Goal: Task Accomplishment & Management: Manage account settings

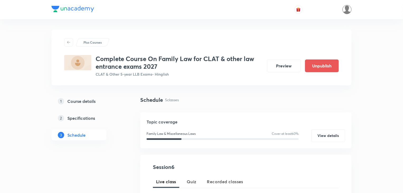
click at [345, 11] on img at bounding box center [346, 9] width 9 height 9
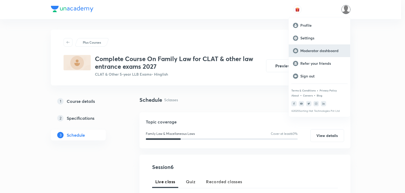
click at [314, 50] on p "Moderator dashboard" at bounding box center [324, 50] width 46 height 5
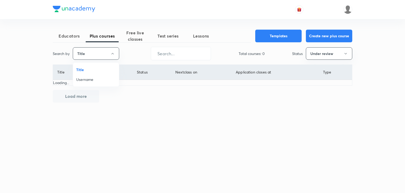
click at [91, 80] on span "Username" at bounding box center [96, 80] width 40 height 6
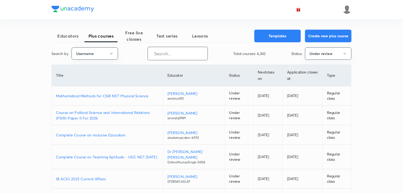
click at [158, 55] on input "text" at bounding box center [178, 53] width 60 height 13
paste input "unacademy-user-cad03761tjng"
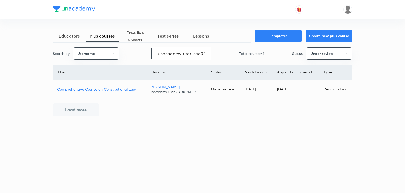
click at [105, 88] on p "Comprehensive Course on Constitutional Law" at bounding box center [99, 89] width 84 height 6
click at [166, 55] on input "unacademy-user-cad03761tjng" at bounding box center [182, 53] width 60 height 13
paste input "anujachaturvedi-6652"
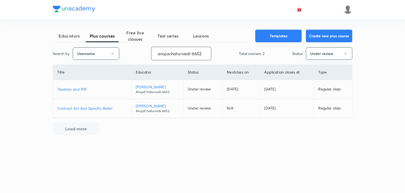
type input "anujachaturvedi-6652"
click at [101, 92] on td "Taxation and IPR" at bounding box center [92, 89] width 78 height 19
click at [82, 88] on p "Taxation and IPR" at bounding box center [92, 89] width 70 height 6
click at [91, 89] on p "Taxation and IPR" at bounding box center [92, 89] width 70 height 6
click at [89, 90] on p "Taxation and IPR" at bounding box center [92, 89] width 70 height 6
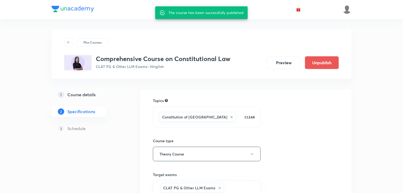
scroll to position [112, 0]
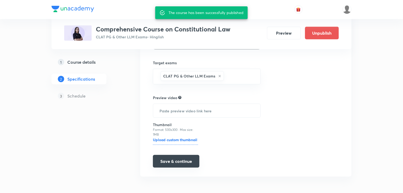
click at [172, 155] on button "Save & continue" at bounding box center [176, 161] width 46 height 13
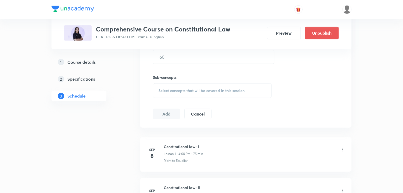
scroll to position [227, 0]
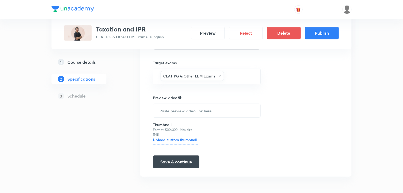
scroll to position [111, 0]
click at [176, 155] on button "Save & continue" at bounding box center [176, 161] width 46 height 13
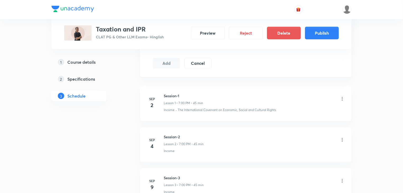
scroll to position [273, 0]
click at [253, 137] on div "Session-2 Lesson 2 • 7:00 PM • 45 min" at bounding box center [254, 140] width 181 height 12
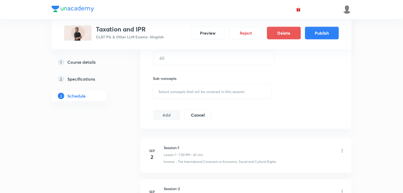
scroll to position [215, 0]
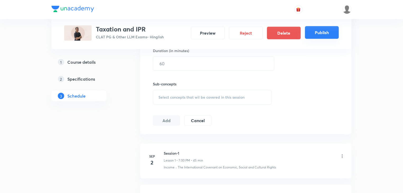
click at [317, 29] on button "Publish" at bounding box center [322, 32] width 34 height 13
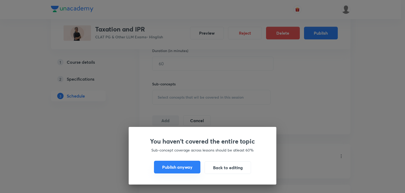
click at [169, 162] on button "Publish anyway" at bounding box center [177, 166] width 46 height 13
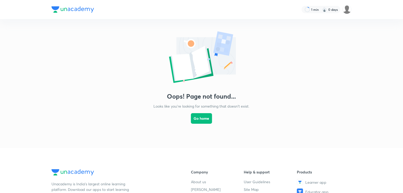
click at [77, 10] on img at bounding box center [72, 9] width 42 height 6
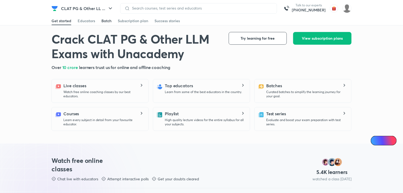
click at [103, 25] on span at bounding box center [106, 25] width 10 height 1
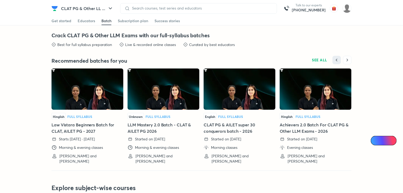
scroll to position [933, 0]
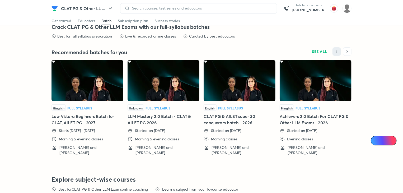
click at [79, 85] on img at bounding box center [87, 80] width 72 height 41
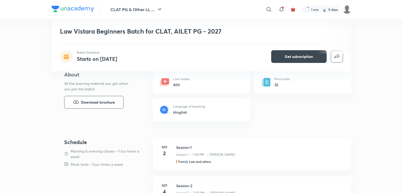
scroll to position [201, 0]
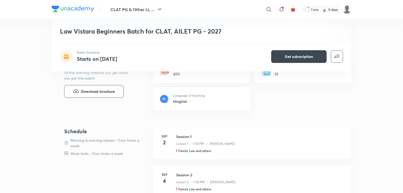
click at [78, 157] on div "Schedule Morning & evening classes • Four times a week Mock tests • Four times …" at bounding box center [106, 146] width 84 height 38
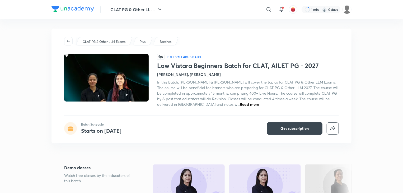
scroll to position [0, 0]
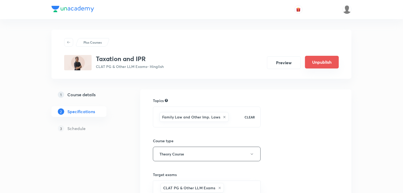
click at [318, 62] on button "Unpublish" at bounding box center [322, 62] width 34 height 13
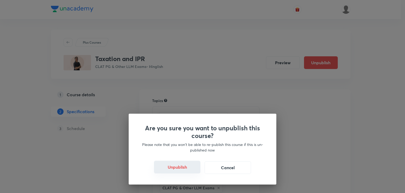
click at [178, 164] on button "Unpublish" at bounding box center [177, 166] width 46 height 13
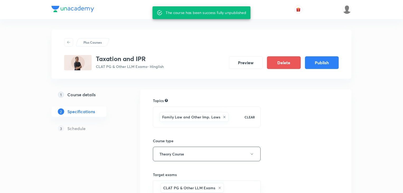
click at [89, 109] on h5 "Specifications" at bounding box center [81, 111] width 28 height 6
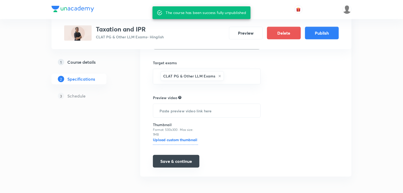
click at [174, 164] on button "Save & continue" at bounding box center [176, 161] width 46 height 13
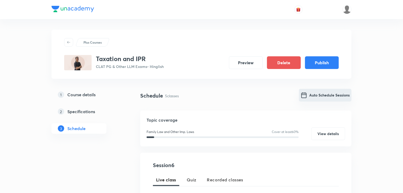
click at [311, 101] on button "Auto Schedule Sessions" at bounding box center [325, 95] width 53 height 13
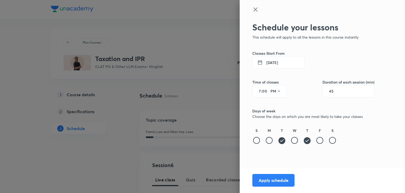
click at [273, 64] on button "2 Sep 2025" at bounding box center [279, 62] width 52 height 13
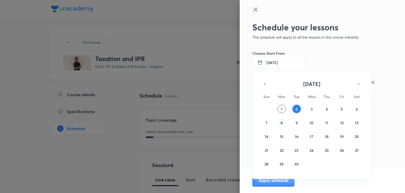
click at [283, 123] on button "8" at bounding box center [282, 122] width 8 height 8
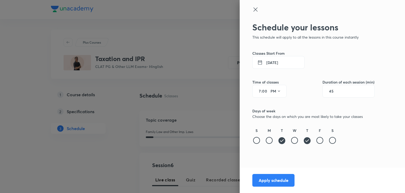
click at [271, 60] on button "8 Sep 2025" at bounding box center [279, 62] width 52 height 13
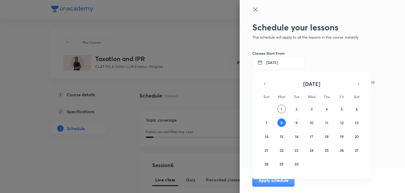
click at [295, 124] on button "9" at bounding box center [297, 122] width 8 height 8
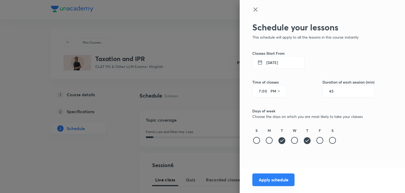
click at [277, 176] on button "Apply schedule" at bounding box center [274, 179] width 42 height 13
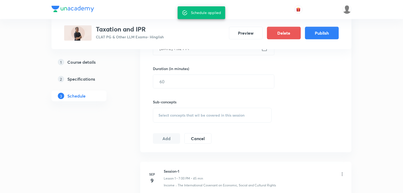
scroll to position [194, 0]
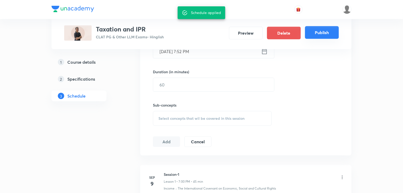
click at [313, 39] on div "Preview Delete Publish" at bounding box center [282, 33] width 114 height 13
click at [309, 33] on button "Publish" at bounding box center [322, 32] width 34 height 13
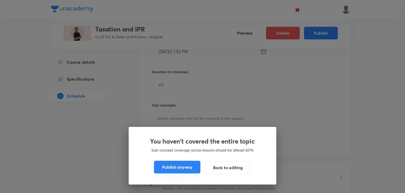
click at [167, 171] on button "Publish anyway" at bounding box center [177, 166] width 46 height 13
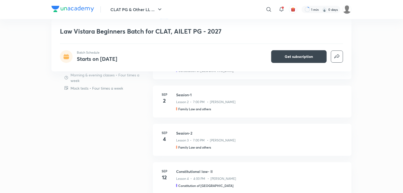
scroll to position [274, 0]
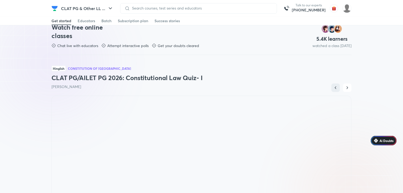
scroll to position [285, 0]
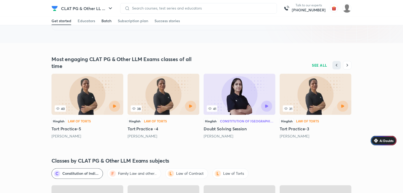
click at [108, 21] on div "Batch" at bounding box center [106, 20] width 10 height 5
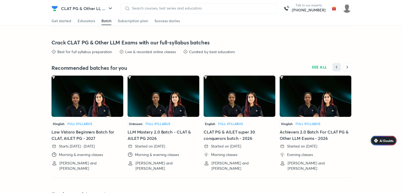
scroll to position [920, 0]
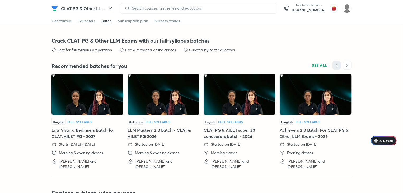
click at [106, 105] on img at bounding box center [87, 94] width 72 height 41
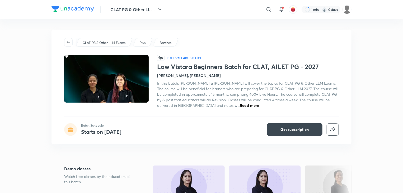
click at [107, 133] on h4 "Starts on Sep 2" at bounding box center [101, 131] width 40 height 7
click at [145, 134] on div "Batch Schedule Starts on Sep 2 Get subscription" at bounding box center [201, 129] width 274 height 13
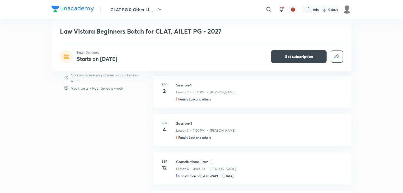
scroll to position [291, 0]
